Goal: Transaction & Acquisition: Purchase product/service

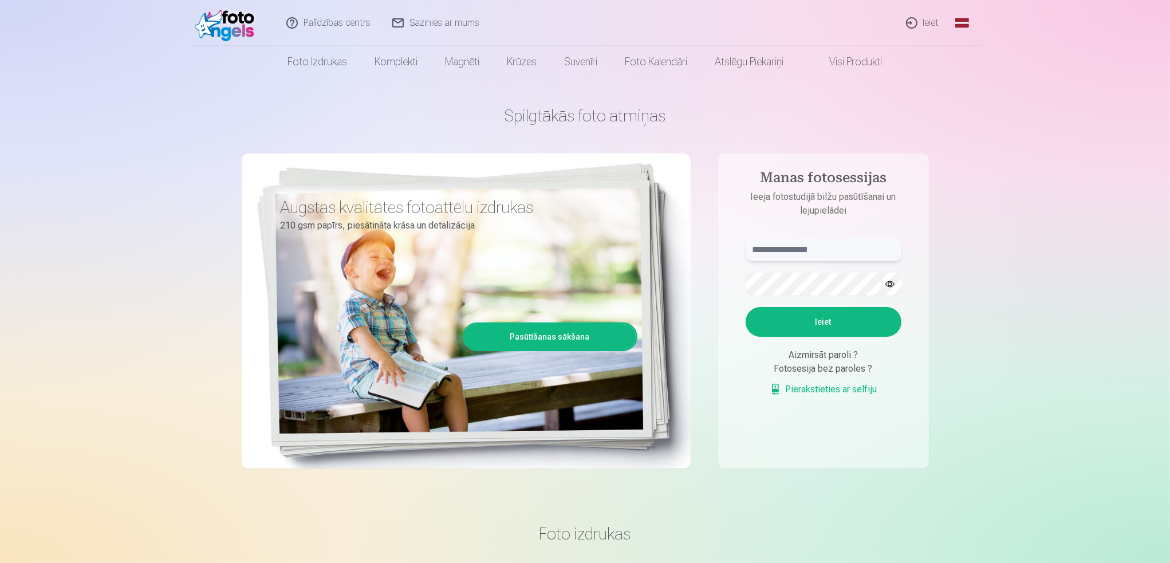
click at [781, 246] on input "text" at bounding box center [824, 249] width 156 height 23
type input "**********"
click at [818, 322] on button "Ieiet" at bounding box center [824, 322] width 156 height 30
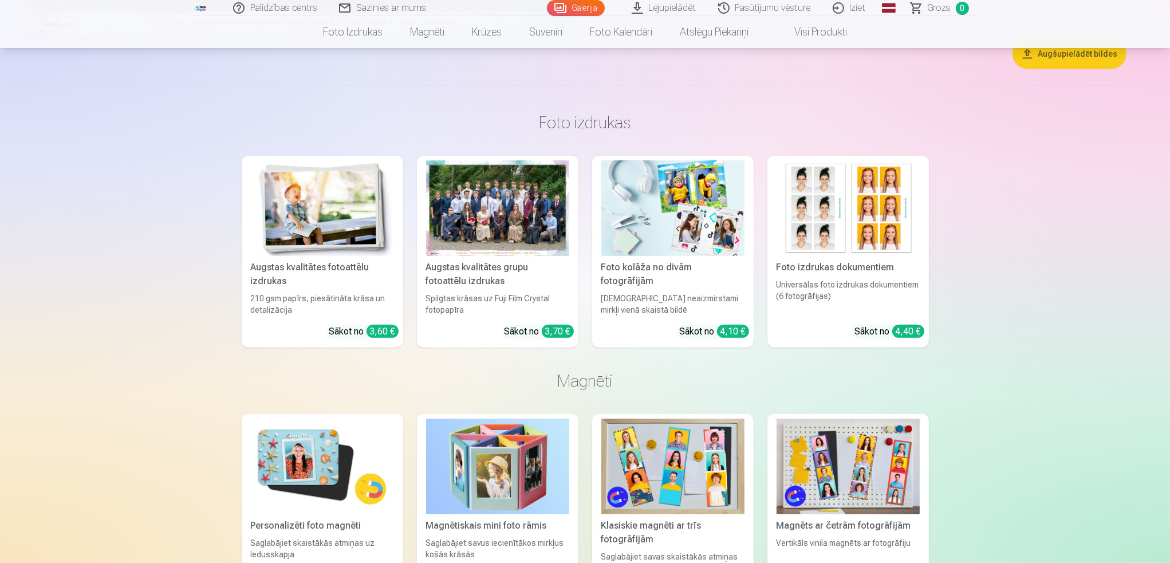
scroll to position [57, 0]
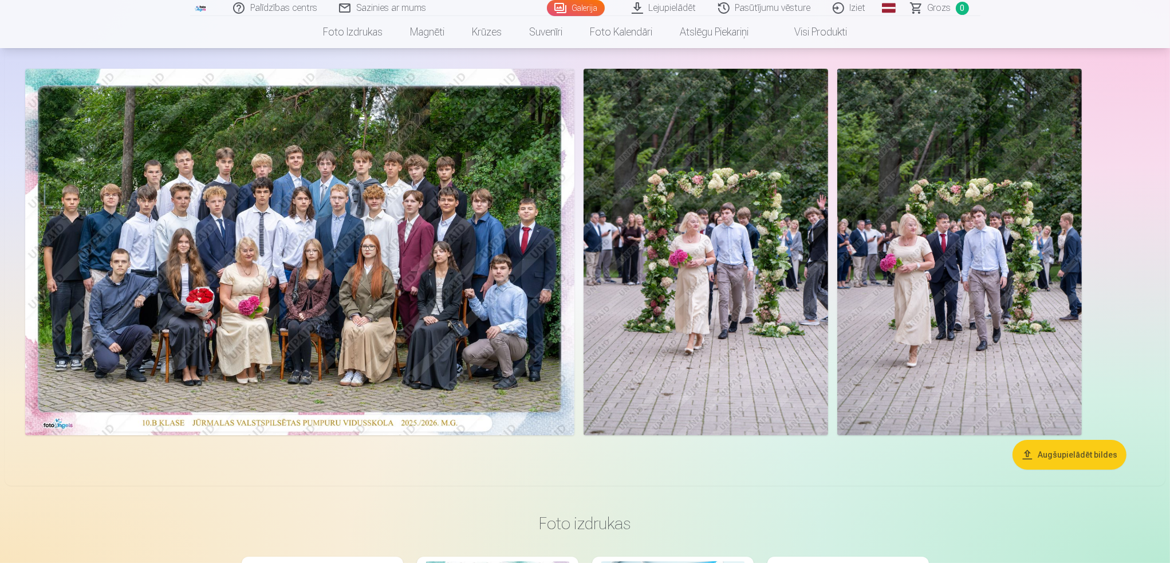
click at [1070, 451] on button "Augšupielādēt bildes" at bounding box center [1070, 455] width 114 height 30
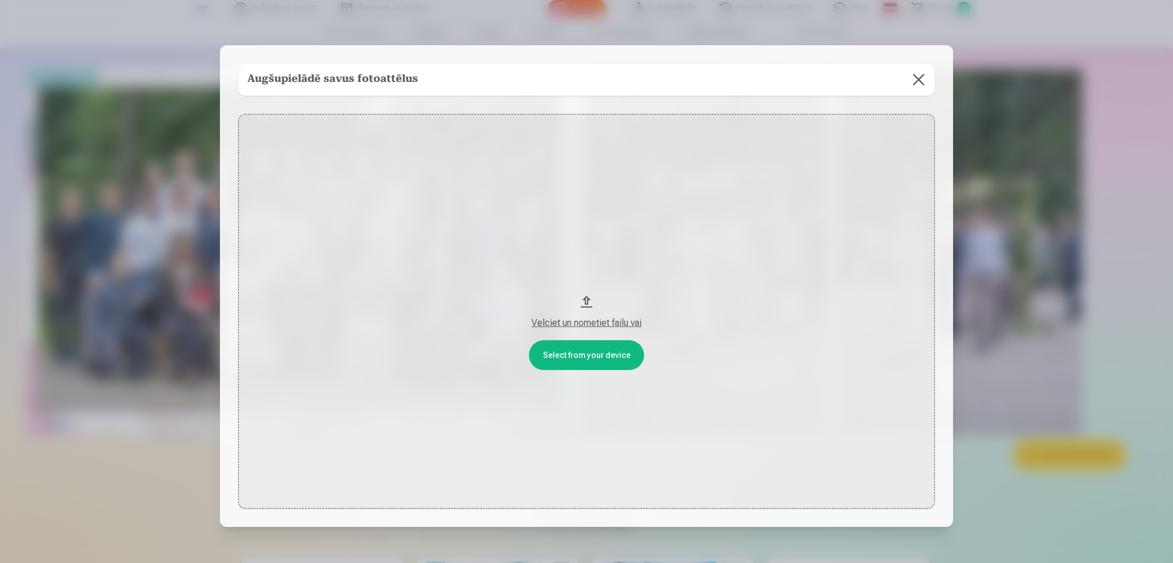
click at [585, 322] on div "Velciet un nometiet failu vai" at bounding box center [587, 323] width 674 height 14
click at [578, 359] on button "Velciet un nometiet failu vai" at bounding box center [586, 311] width 696 height 394
click at [456, 80] on div "Augšupielādē savus fotoattēlus" at bounding box center [586, 80] width 696 height 32
click at [917, 76] on button at bounding box center [919, 80] width 32 height 32
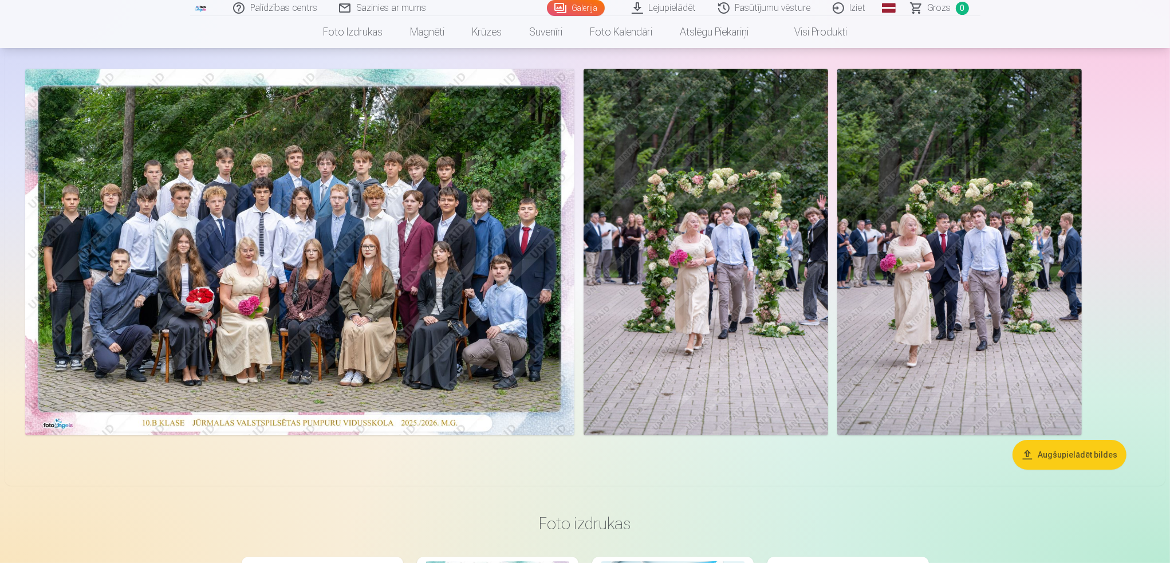
click at [197, 258] on img at bounding box center [299, 252] width 549 height 367
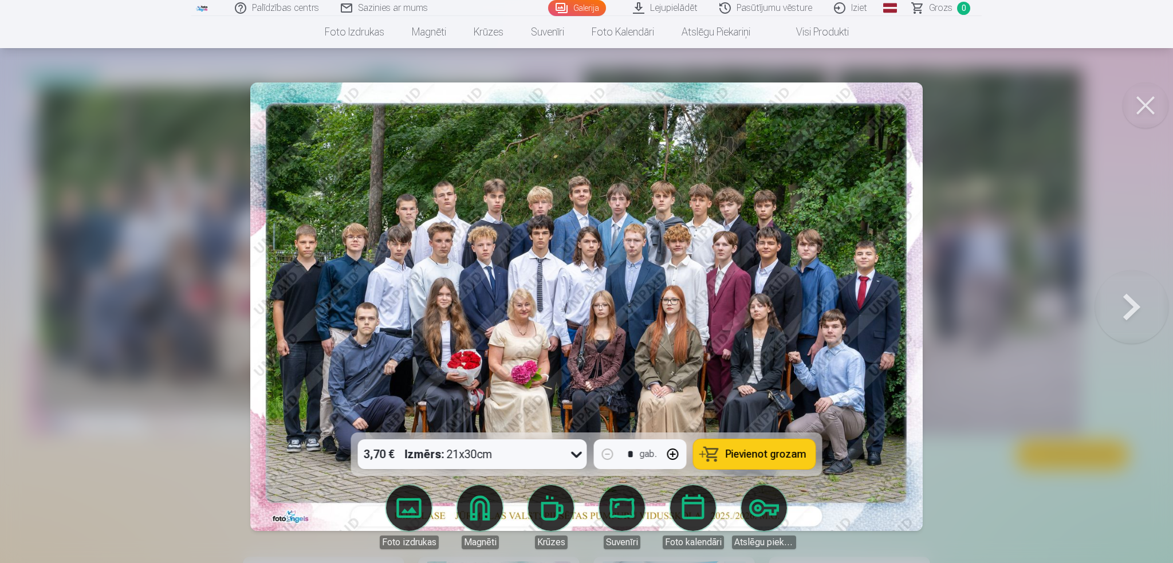
click at [761, 449] on span "Pievienot grozam" at bounding box center [766, 454] width 81 height 10
click at [1136, 302] on button at bounding box center [1131, 306] width 73 height 229
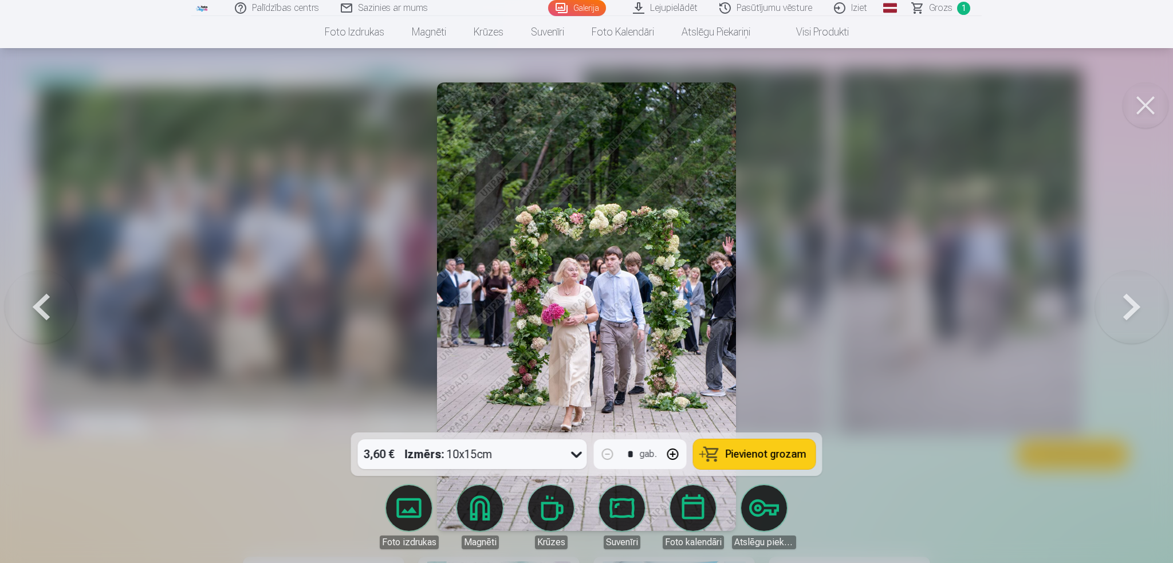
click at [765, 453] on span "Pievienot grozam" at bounding box center [766, 454] width 81 height 10
click at [1128, 298] on button at bounding box center [1131, 306] width 73 height 229
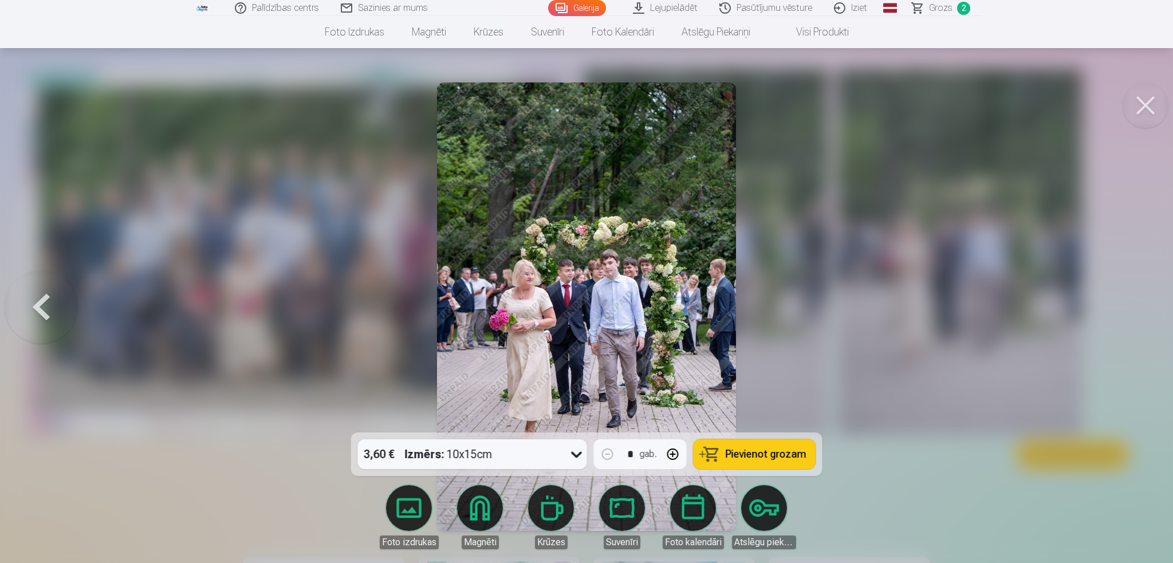
click at [777, 455] on span "Pievienot grozam" at bounding box center [766, 454] width 81 height 10
click at [44, 306] on button at bounding box center [41, 306] width 73 height 229
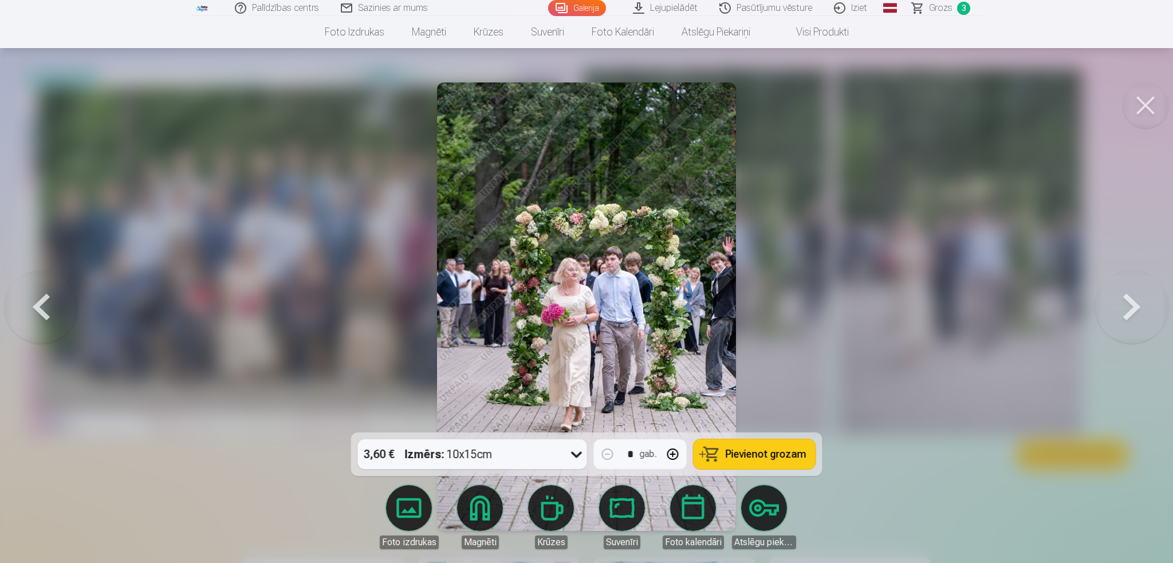
click at [1145, 101] on button at bounding box center [1146, 105] width 46 height 46
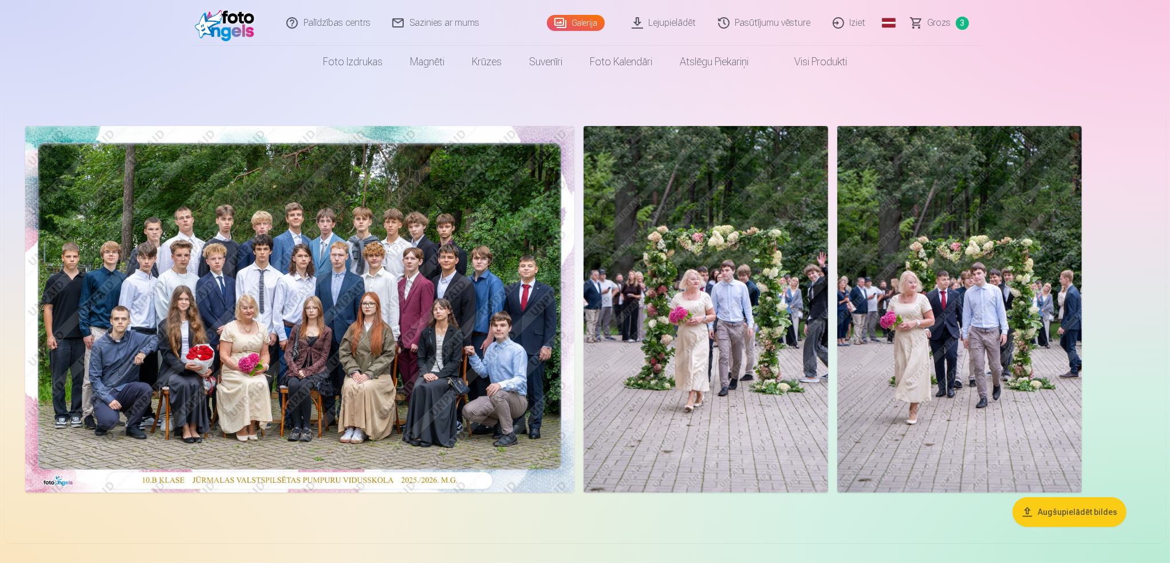
click at [387, 315] on img at bounding box center [299, 309] width 549 height 367
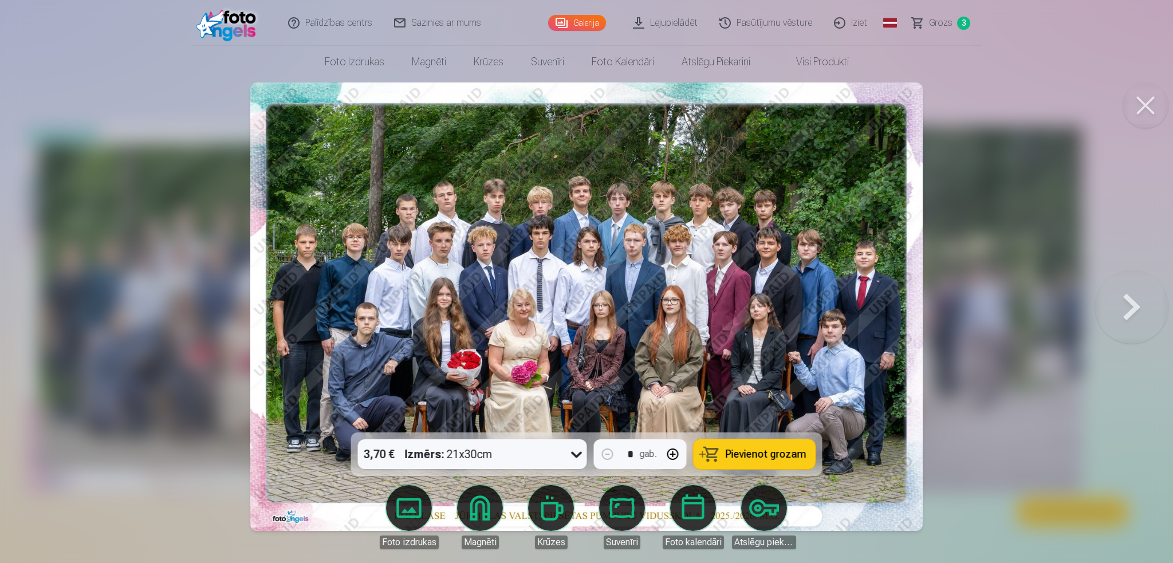
click at [753, 456] on span "Pievienot grozam" at bounding box center [766, 454] width 81 height 10
click at [680, 20] on link "Lejupielādēt" at bounding box center [666, 23] width 86 height 46
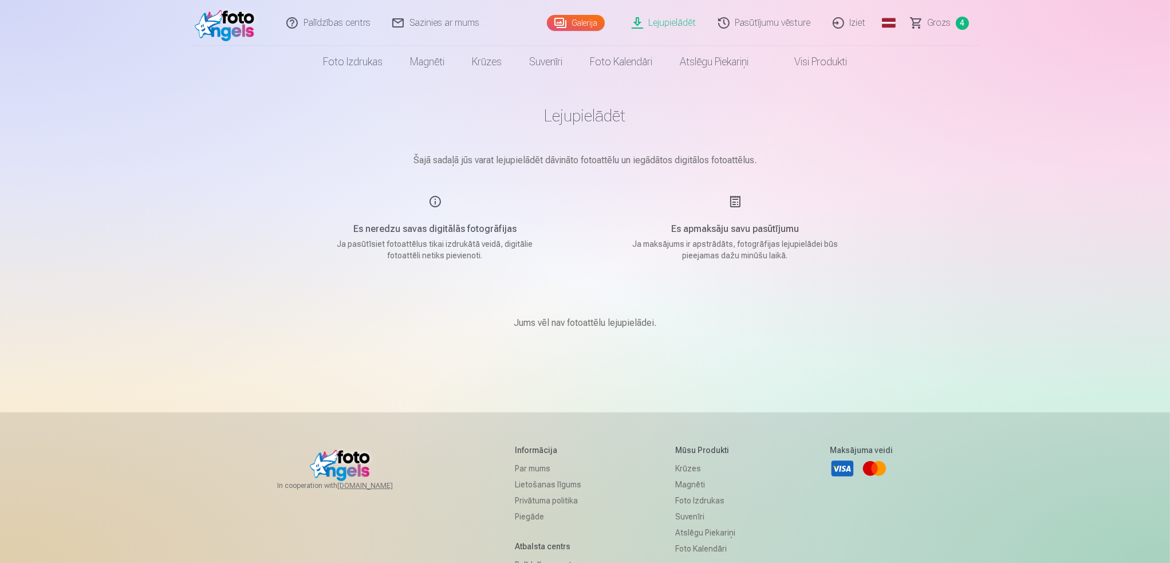
click at [951, 25] on link "Grozs 4" at bounding box center [940, 23] width 80 height 46
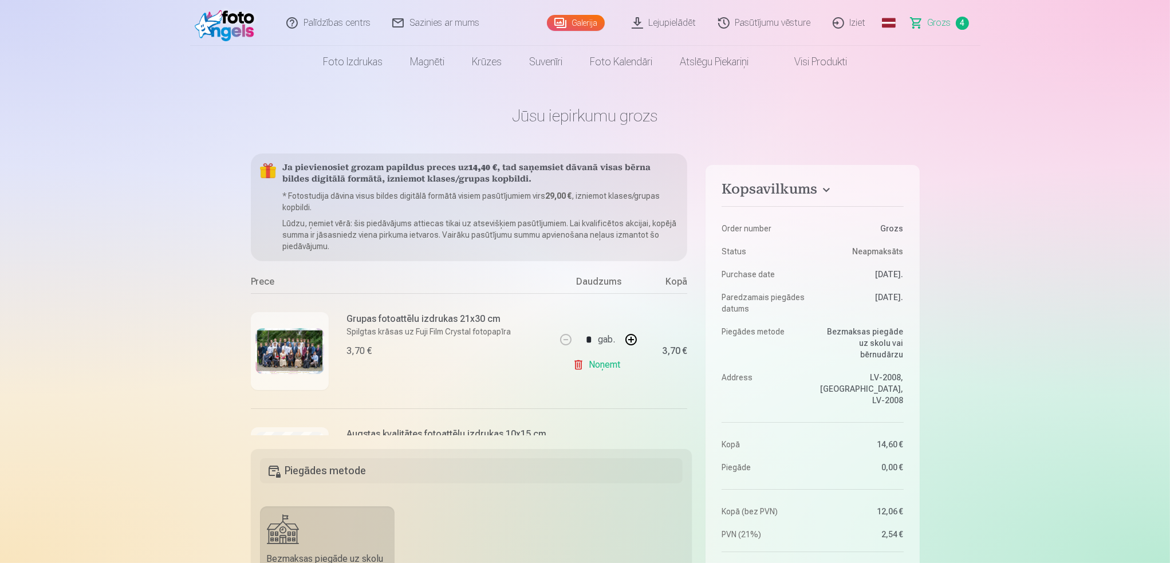
click at [853, 19] on link "Iziet" at bounding box center [849, 23] width 55 height 46
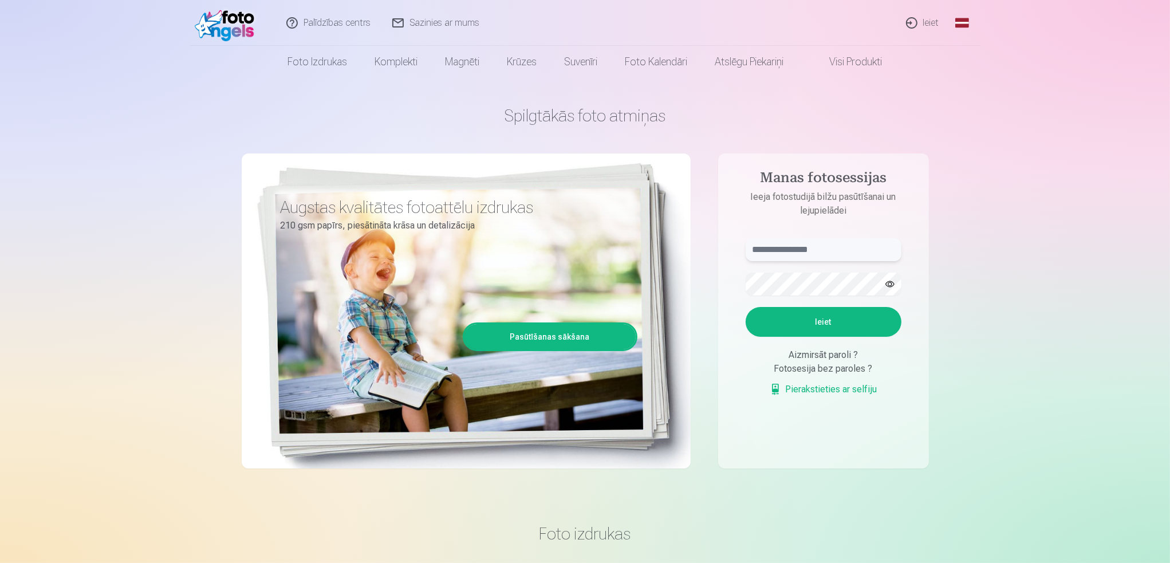
click at [759, 251] on input "text" at bounding box center [824, 249] width 156 height 23
type input "**********"
click at [820, 322] on button "Ieiet" at bounding box center [824, 322] width 156 height 30
